Goal: Task Accomplishment & Management: Manage account settings

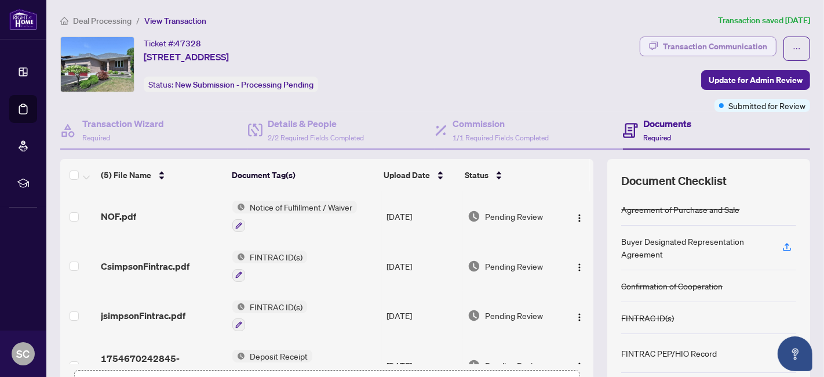
click at [687, 48] on div "Transaction Communication" at bounding box center [715, 46] width 104 height 19
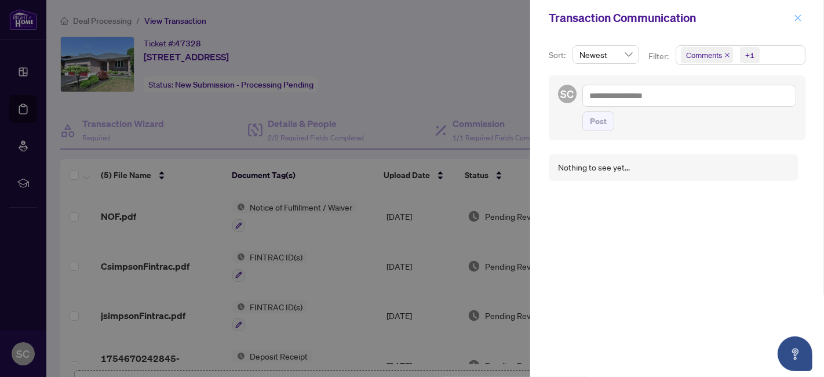
click at [795, 19] on icon "close" at bounding box center [798, 18] width 8 height 8
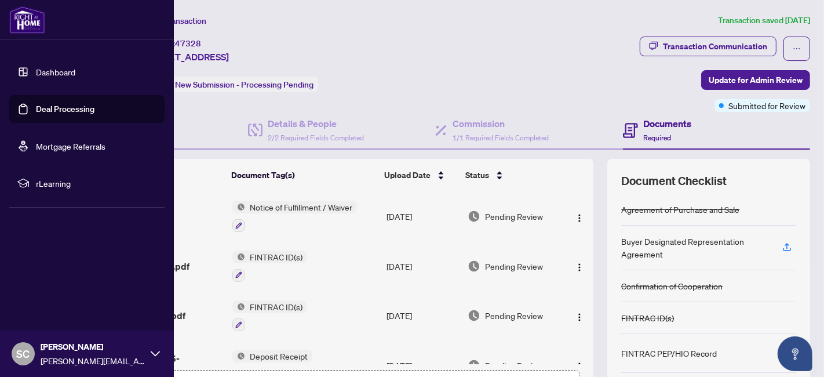
click at [41, 105] on link "Deal Processing" at bounding box center [65, 109] width 59 height 10
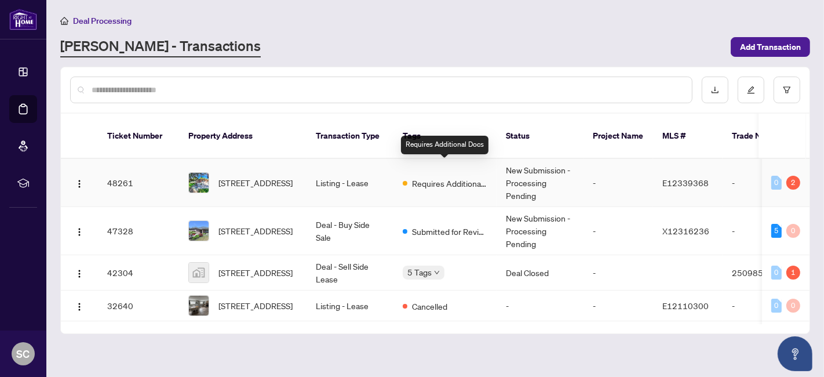
click at [441, 177] on span "Requires Additional Docs" at bounding box center [449, 183] width 75 height 13
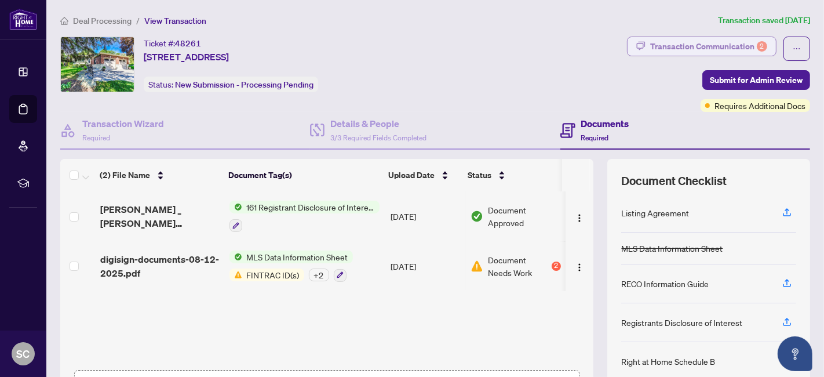
click at [695, 41] on div "Transaction Communication 2" at bounding box center [708, 46] width 117 height 19
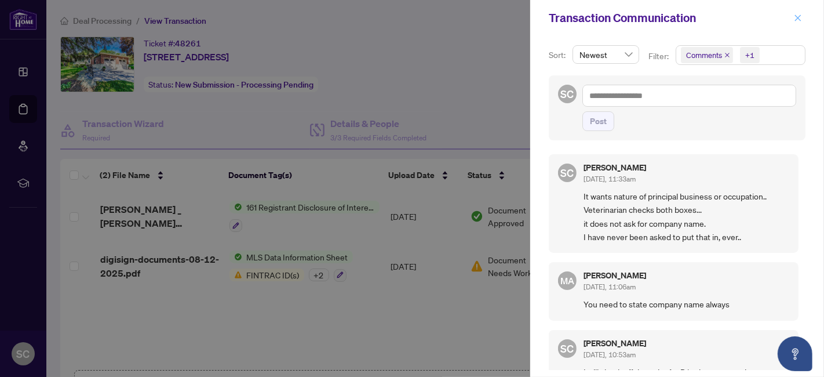
click at [797, 17] on icon "close" at bounding box center [798, 17] width 6 height 6
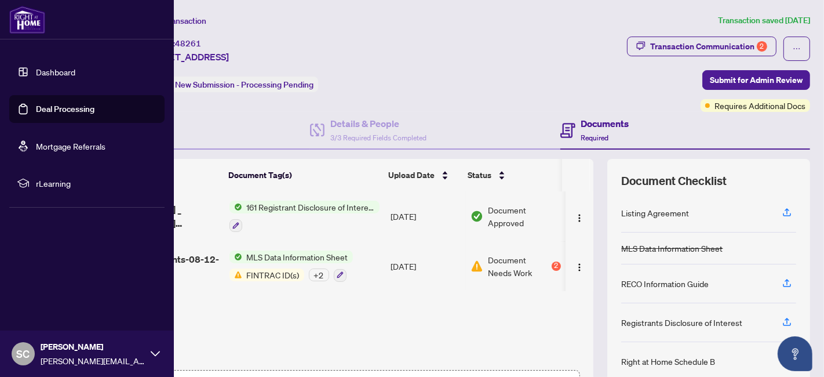
click at [30, 14] on img at bounding box center [27, 20] width 36 height 28
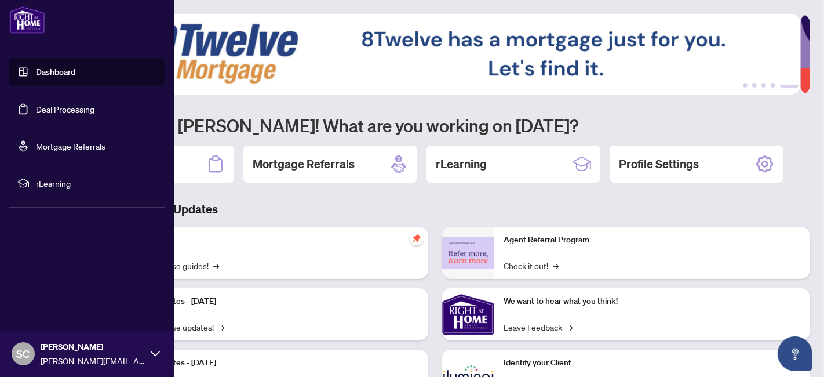
click at [36, 111] on link "Deal Processing" at bounding box center [65, 109] width 59 height 10
